Goal: Task Accomplishment & Management: Manage account settings

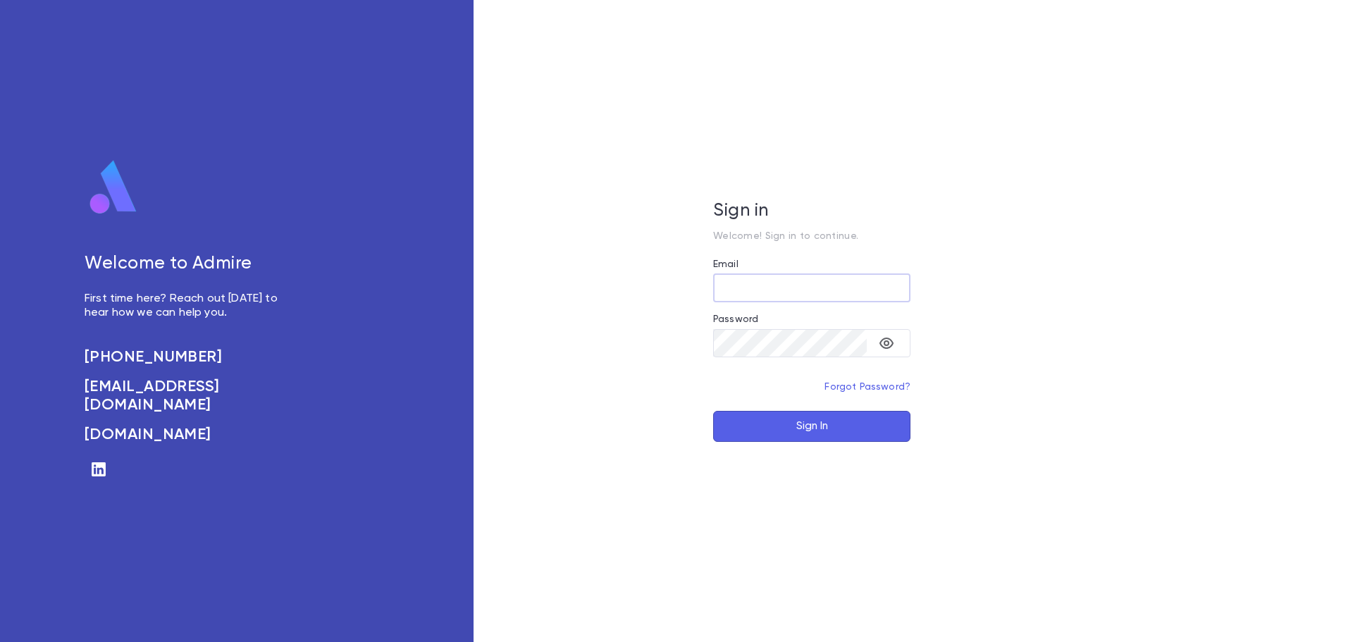
type input "**********"
click at [839, 426] on button "Sign In" at bounding box center [811, 426] width 197 height 31
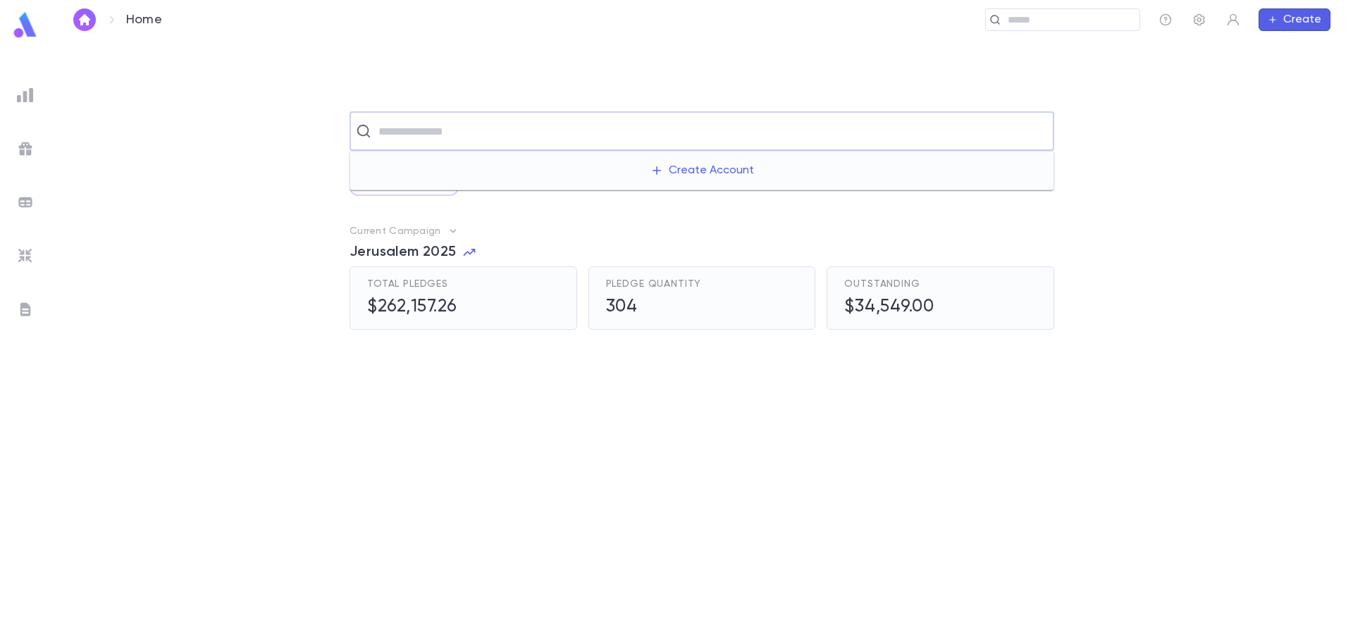
click at [430, 140] on input "text" at bounding box center [711, 131] width 674 height 27
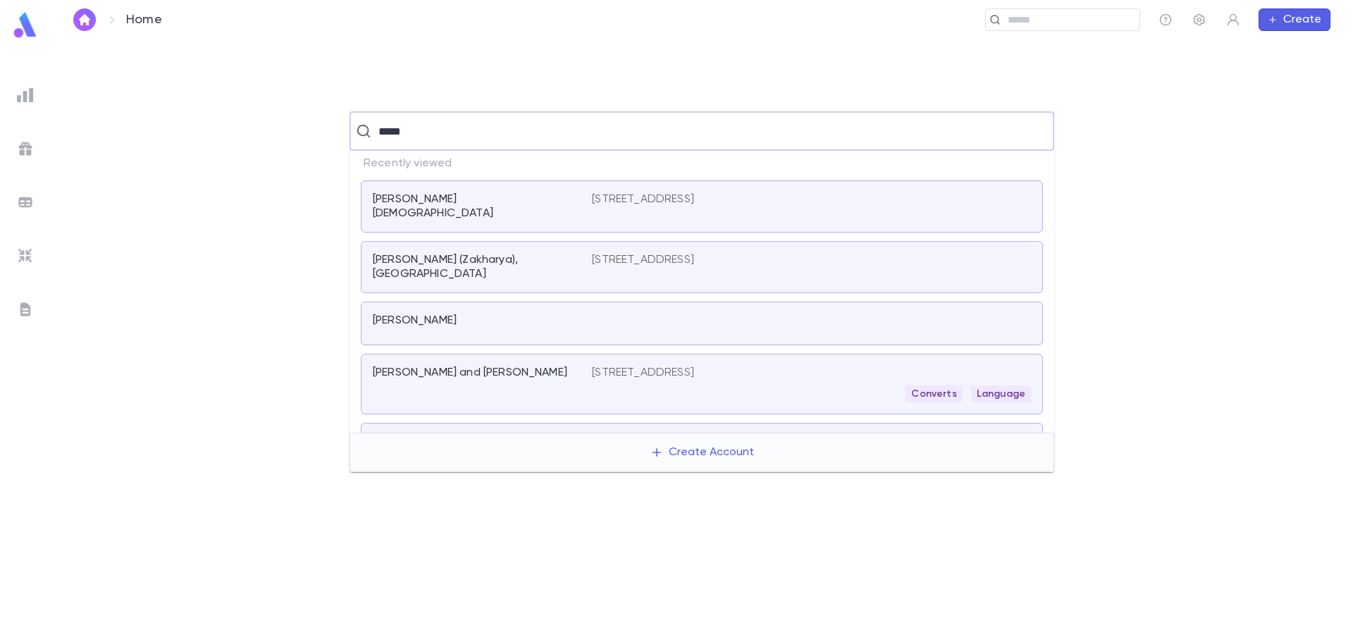
type input "*****"
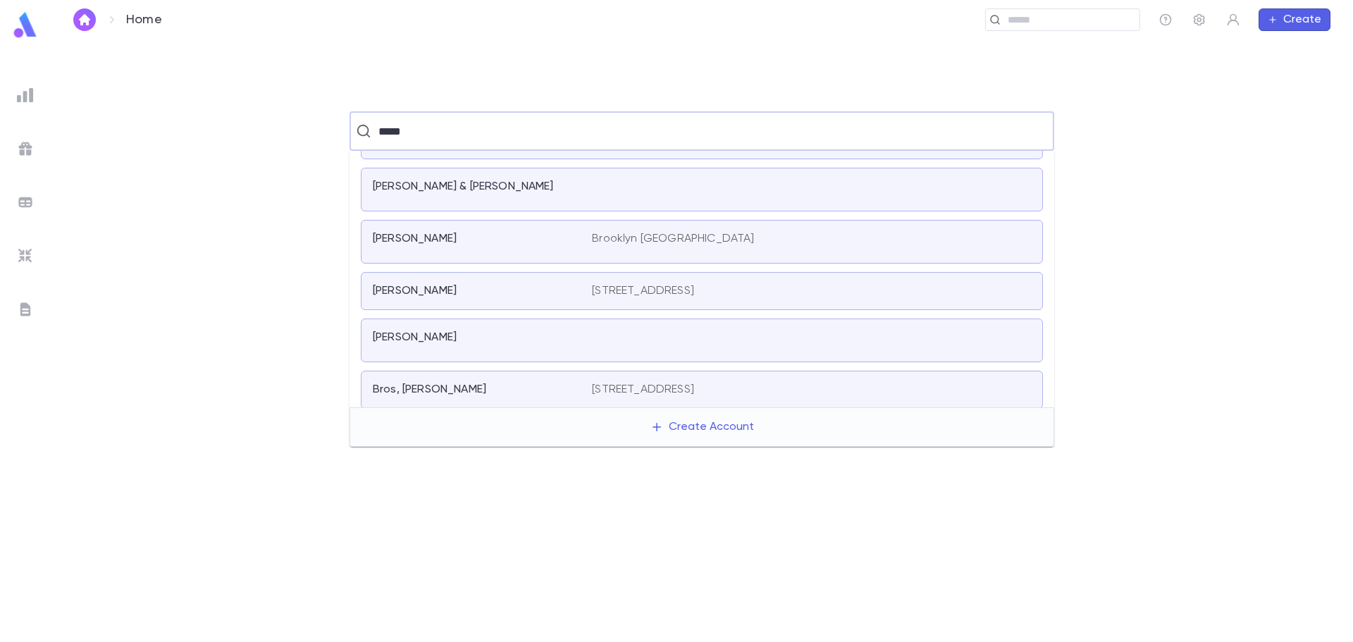
scroll to position [138, 0]
click at [529, 339] on div "[PERSON_NAME]" at bounding box center [482, 335] width 219 height 20
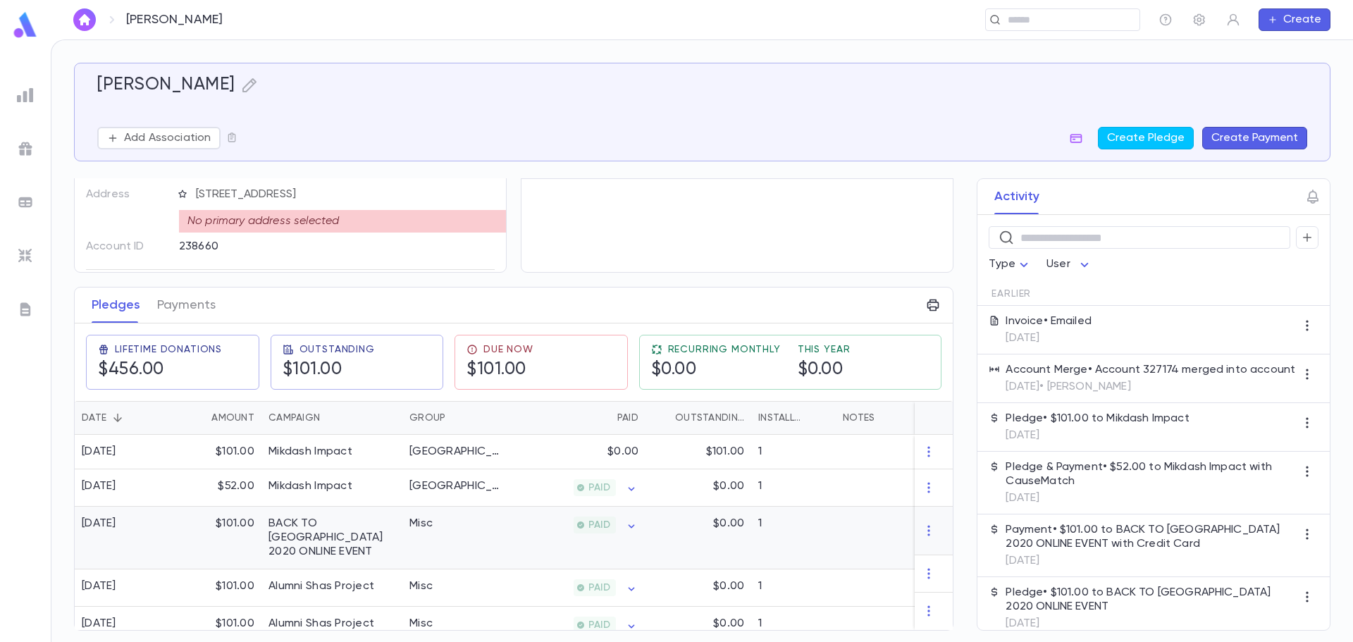
scroll to position [89, 0]
click at [561, 447] on div "$0.00" at bounding box center [576, 452] width 137 height 35
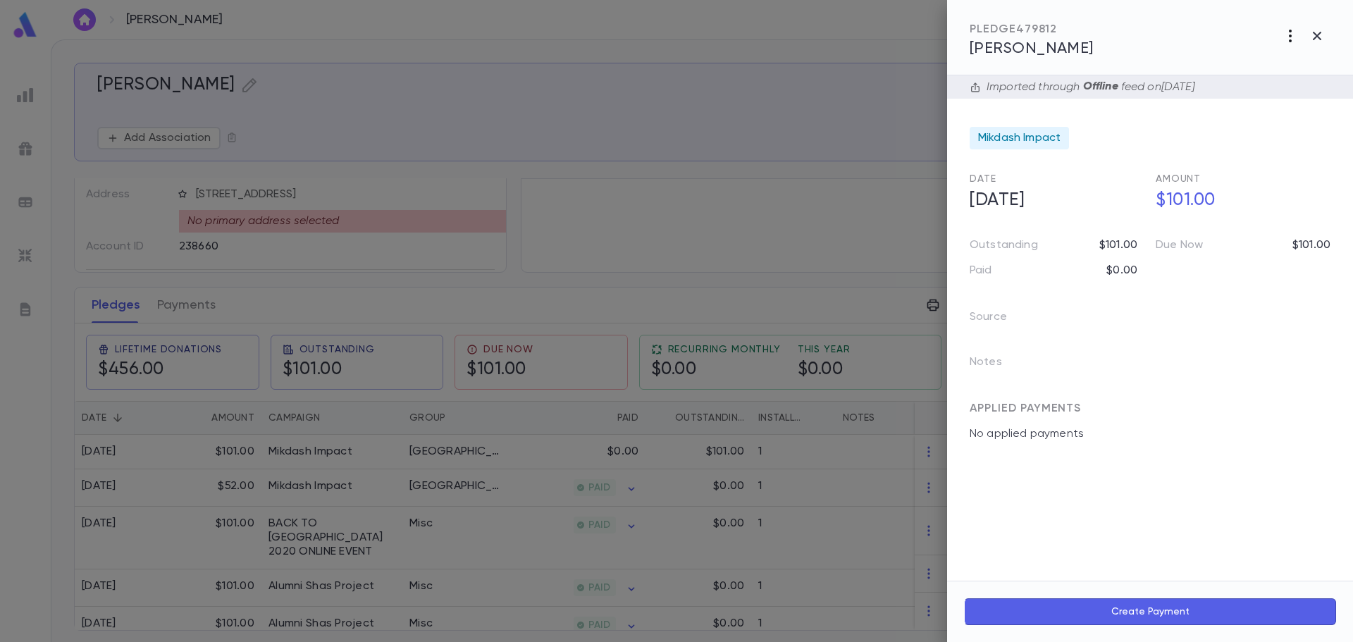
click at [1297, 36] on icon "button" at bounding box center [1290, 35] width 17 height 17
click at [1243, 156] on li "Delete" at bounding box center [1259, 158] width 176 height 23
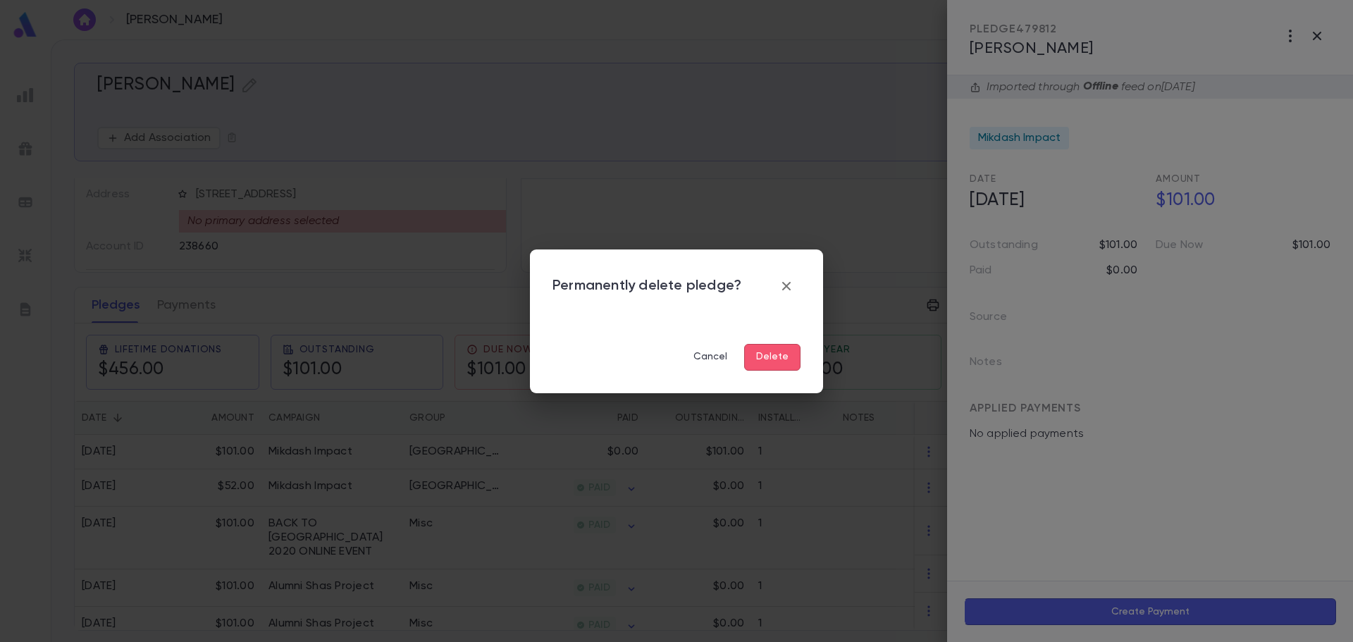
click at [627, 40] on div "Permanently delete pledge? Cancel Delete" at bounding box center [676, 321] width 1353 height 642
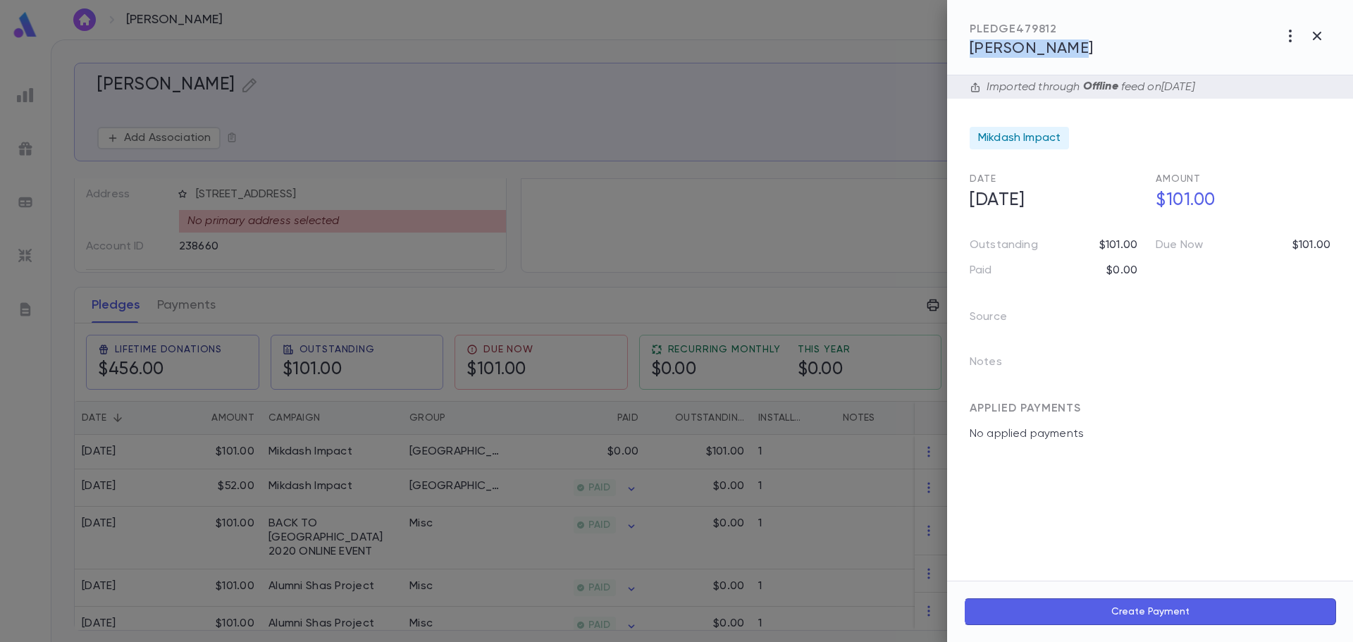
drag, startPoint x: 1097, startPoint y: 49, endPoint x: 966, endPoint y: 58, distance: 131.4
click at [966, 58] on div "PLEDGE 479812 [PERSON_NAME]" at bounding box center [1150, 37] width 406 height 75
copy span "[PERSON_NAME]"
click at [844, 45] on div at bounding box center [676, 321] width 1353 height 642
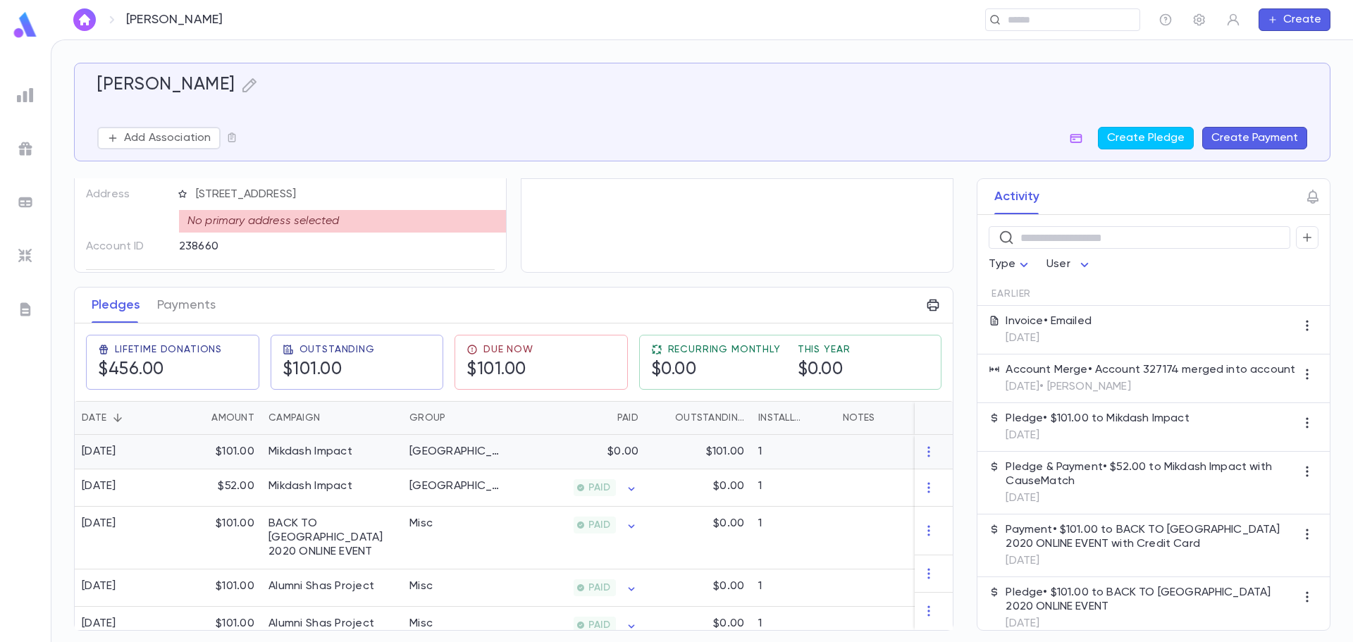
click at [565, 451] on div "$0.00" at bounding box center [576, 452] width 137 height 35
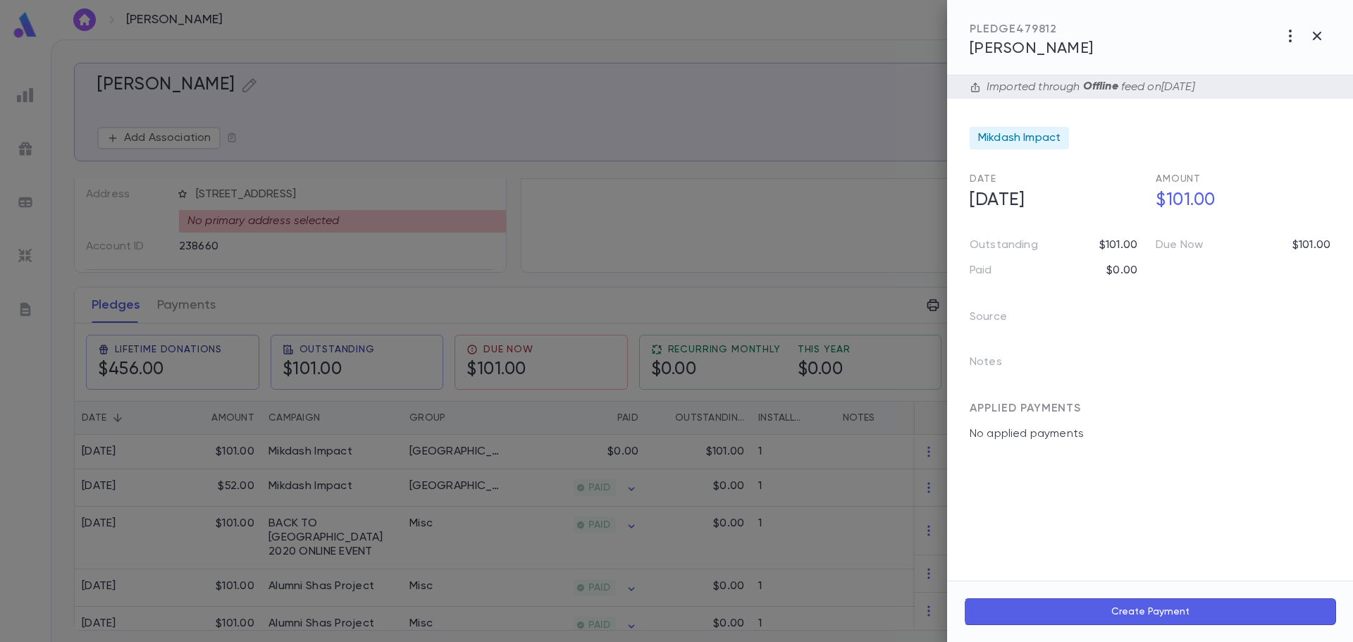
drag, startPoint x: 1292, startPoint y: 38, endPoint x: 1293, endPoint y: 45, distance: 7.1
click at [1293, 38] on icon "button" at bounding box center [1290, 35] width 17 height 17
click at [1227, 157] on li "Delete" at bounding box center [1259, 158] width 176 height 23
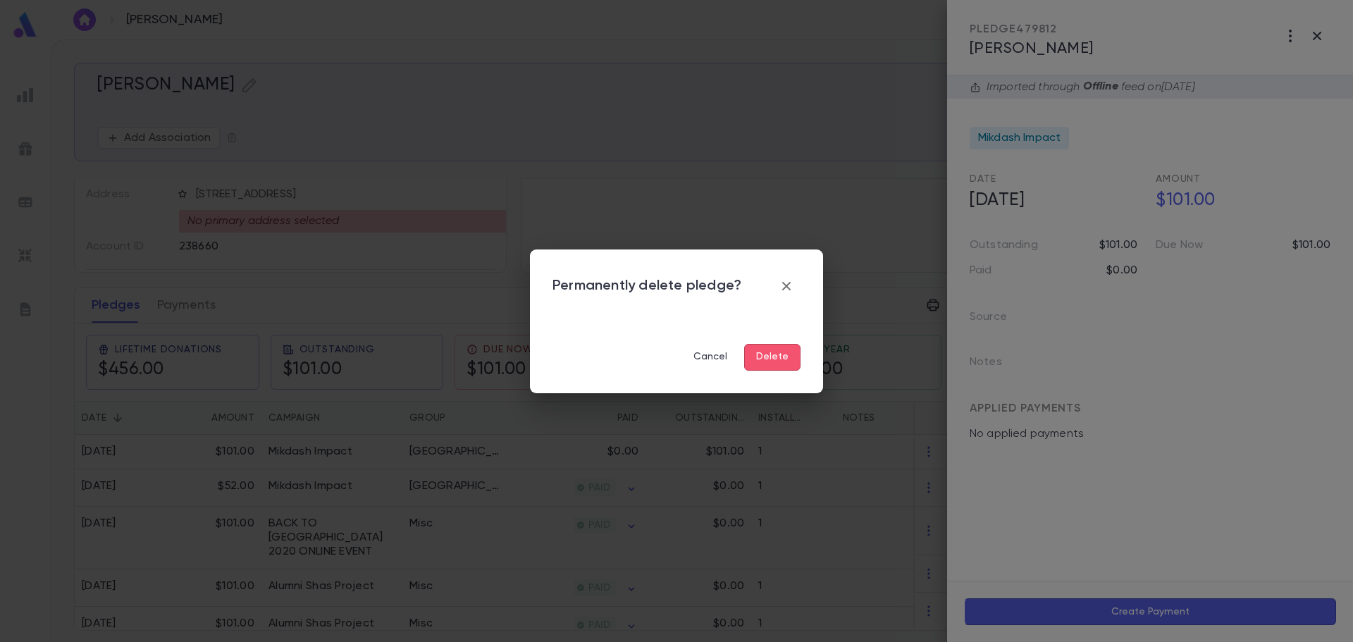
click at [773, 365] on button "Delete" at bounding box center [772, 357] width 56 height 27
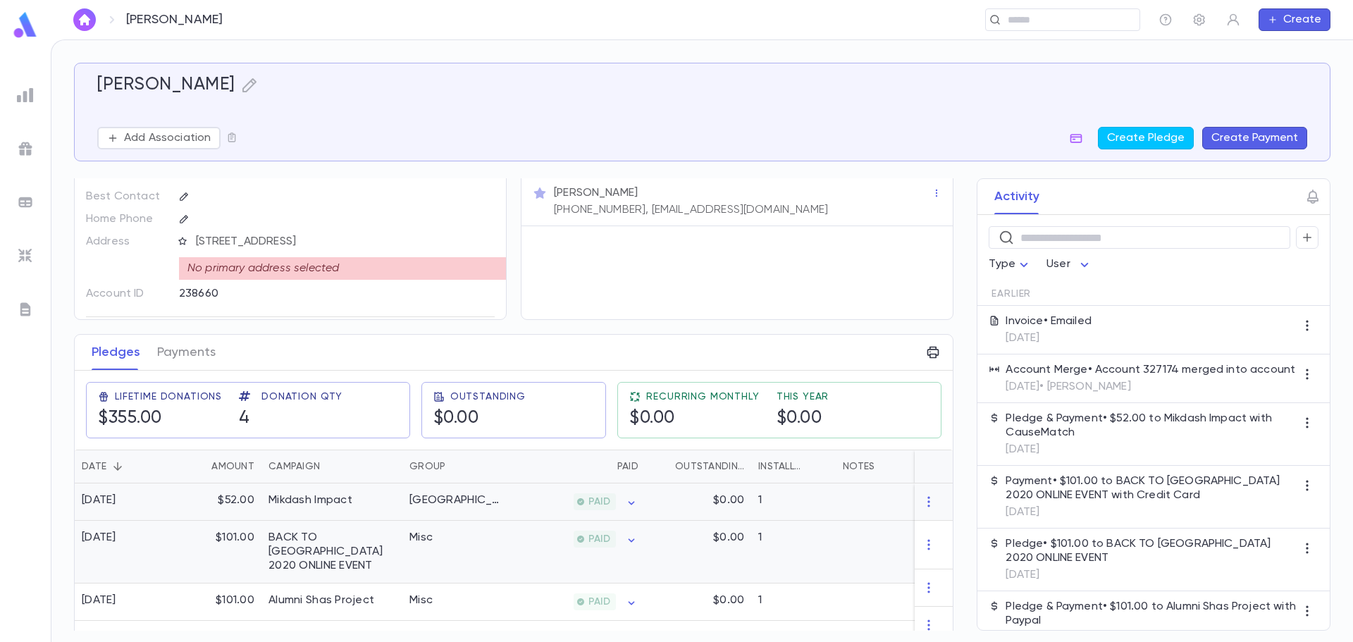
scroll to position [56, 0]
